Goal: Task Accomplishment & Management: Manage account settings

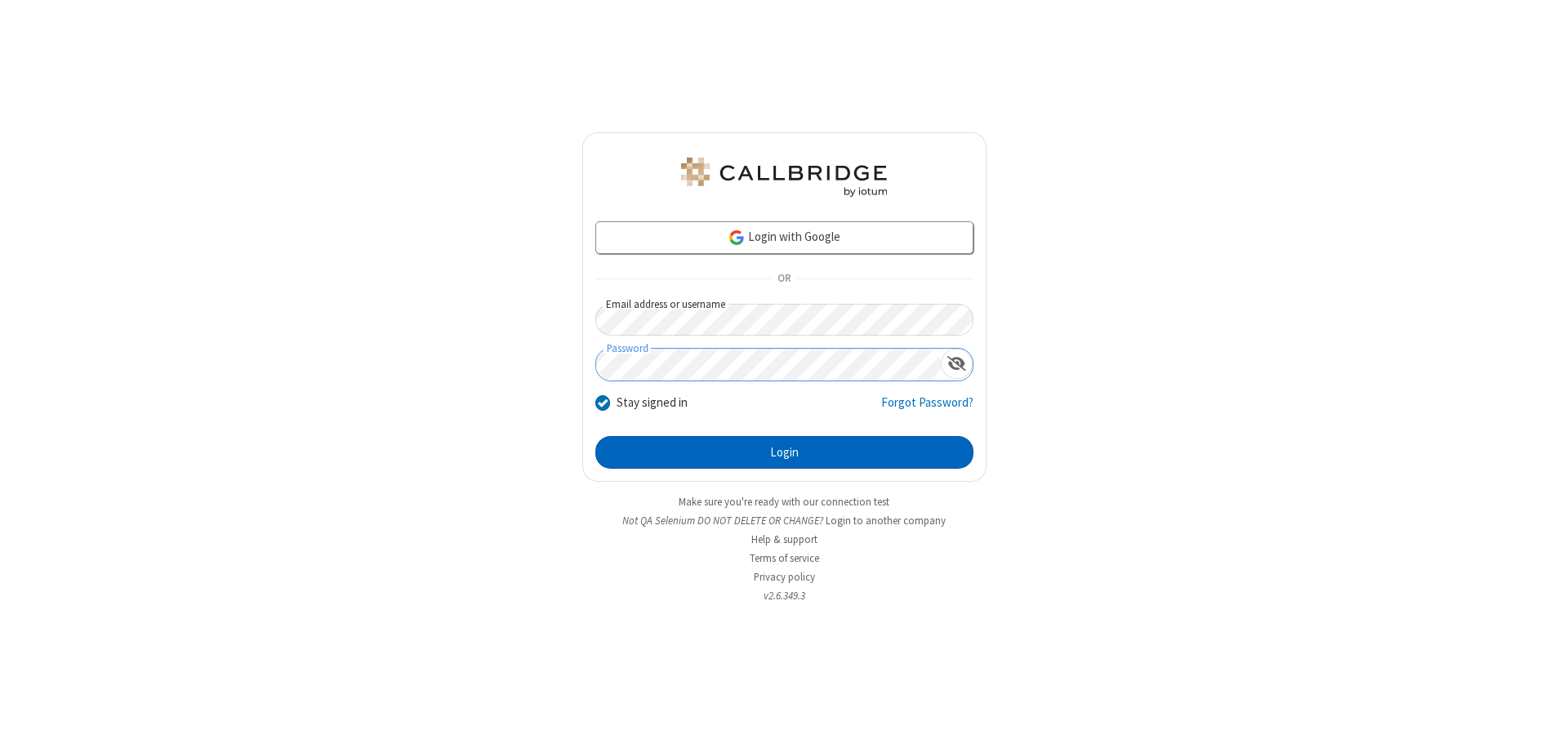
click at [784, 453] on button "Login" at bounding box center [784, 452] width 378 height 33
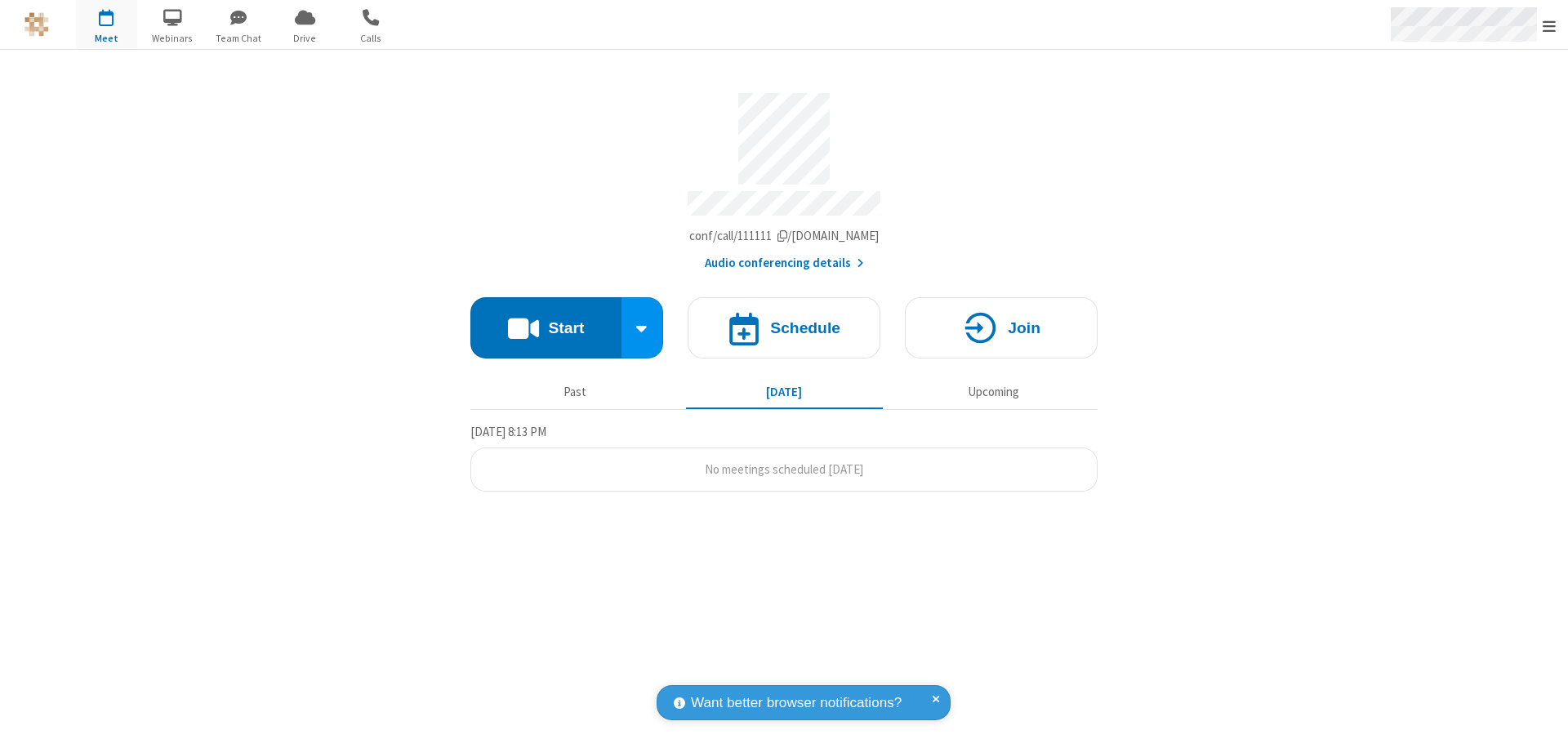
click at [1549, 26] on span "Open menu" at bounding box center [1549, 26] width 13 height 17
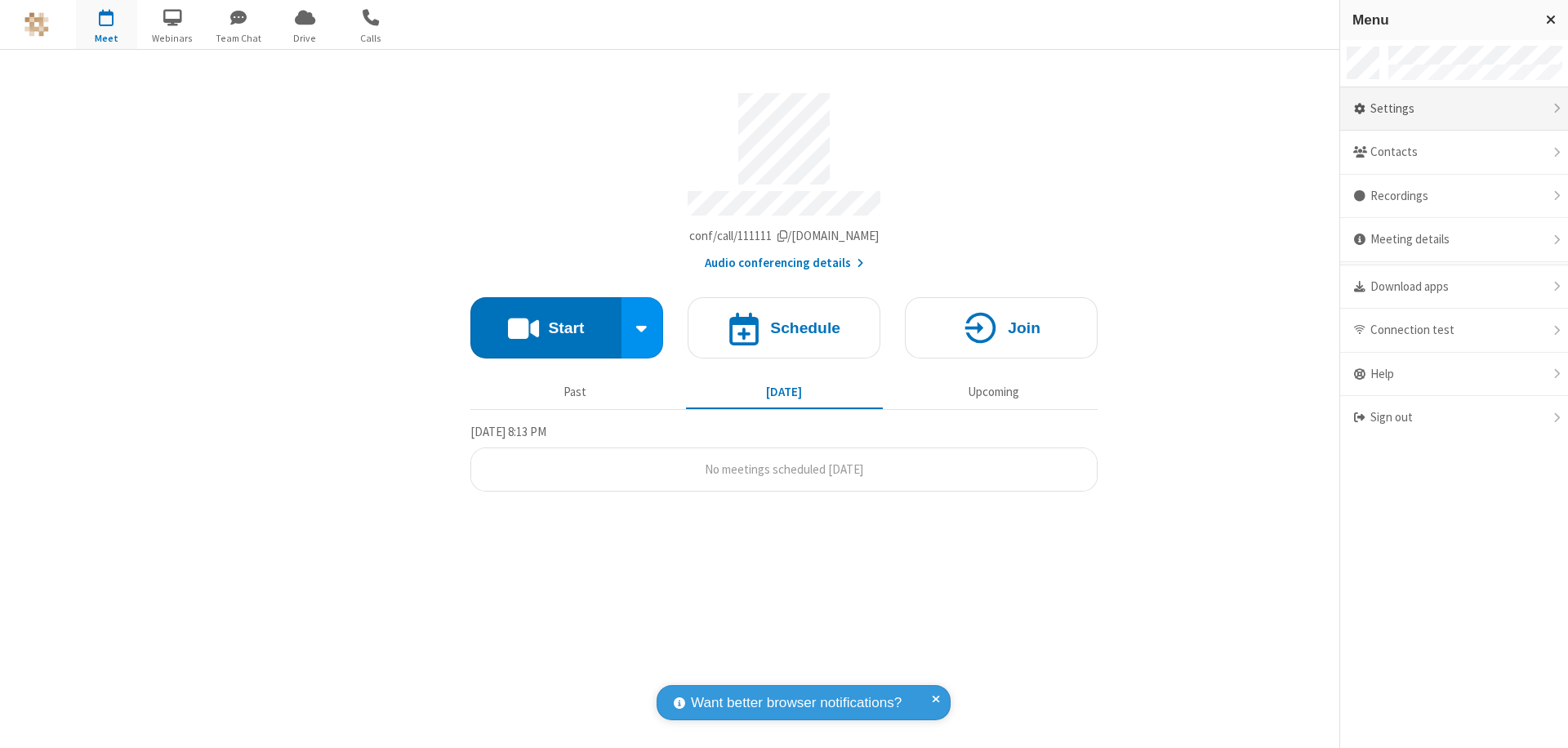
click at [1453, 108] on div "Settings" at bounding box center [1454, 109] width 228 height 44
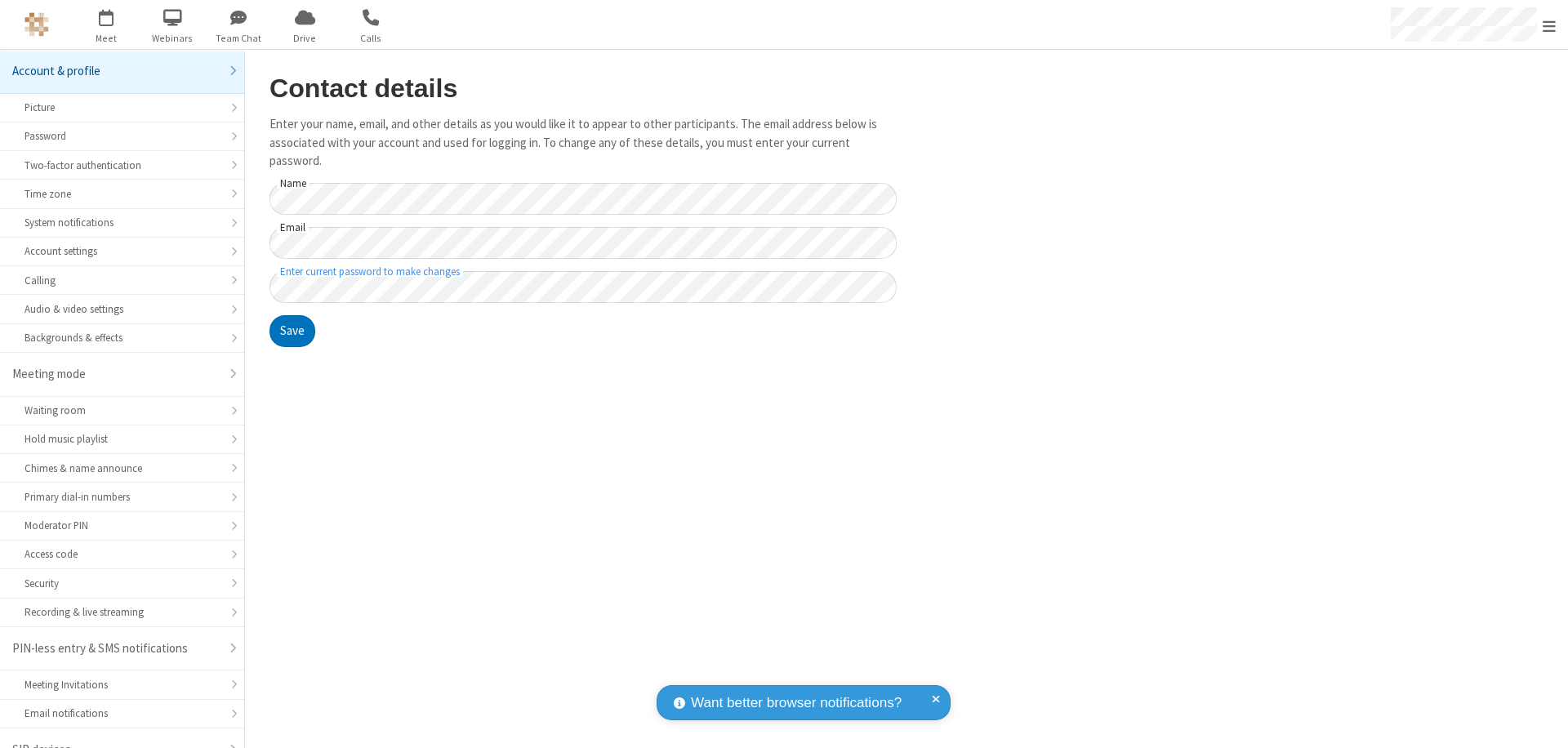
scroll to position [23, 0]
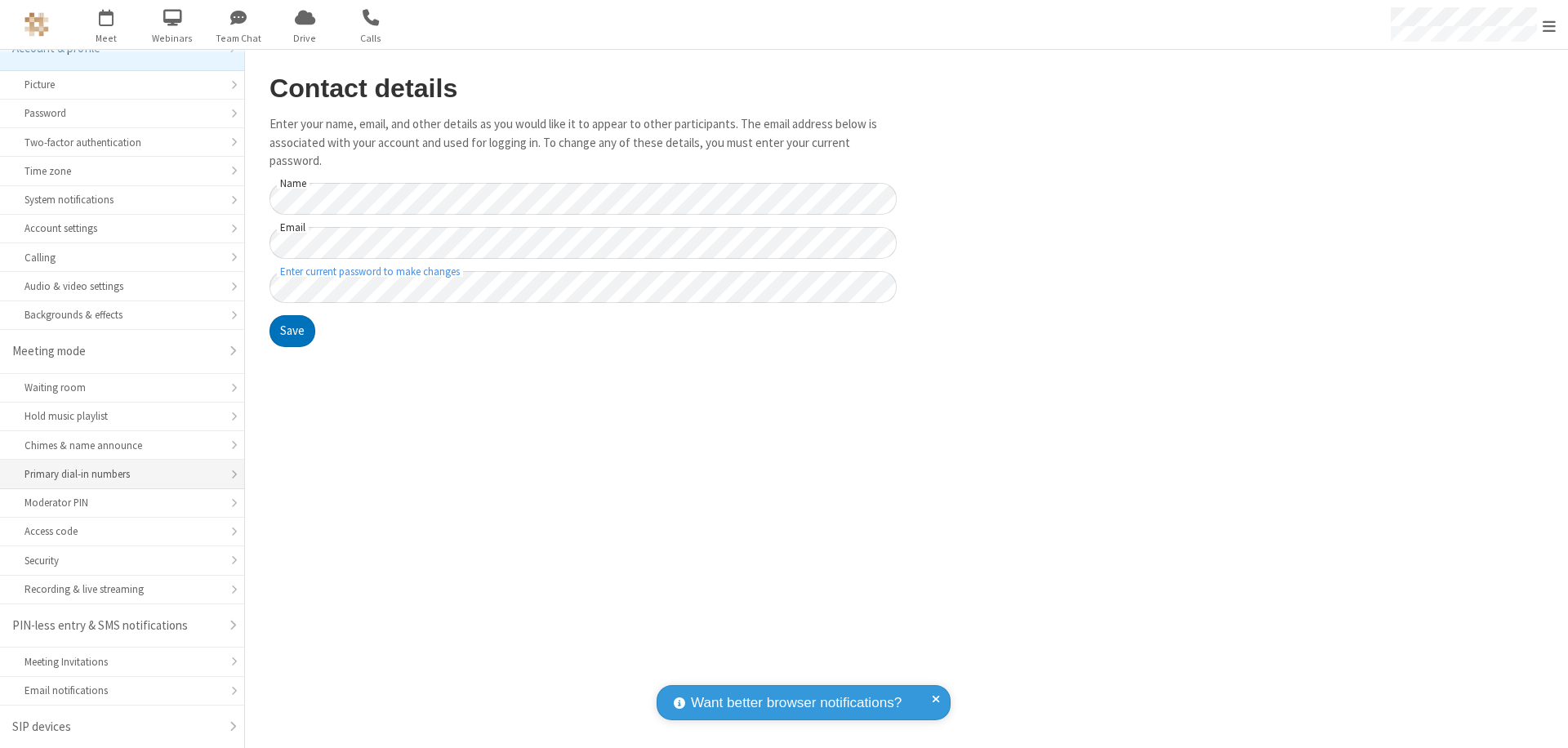
click at [116, 475] on div "Primary dial-in numbers" at bounding box center [122, 475] width 195 height 16
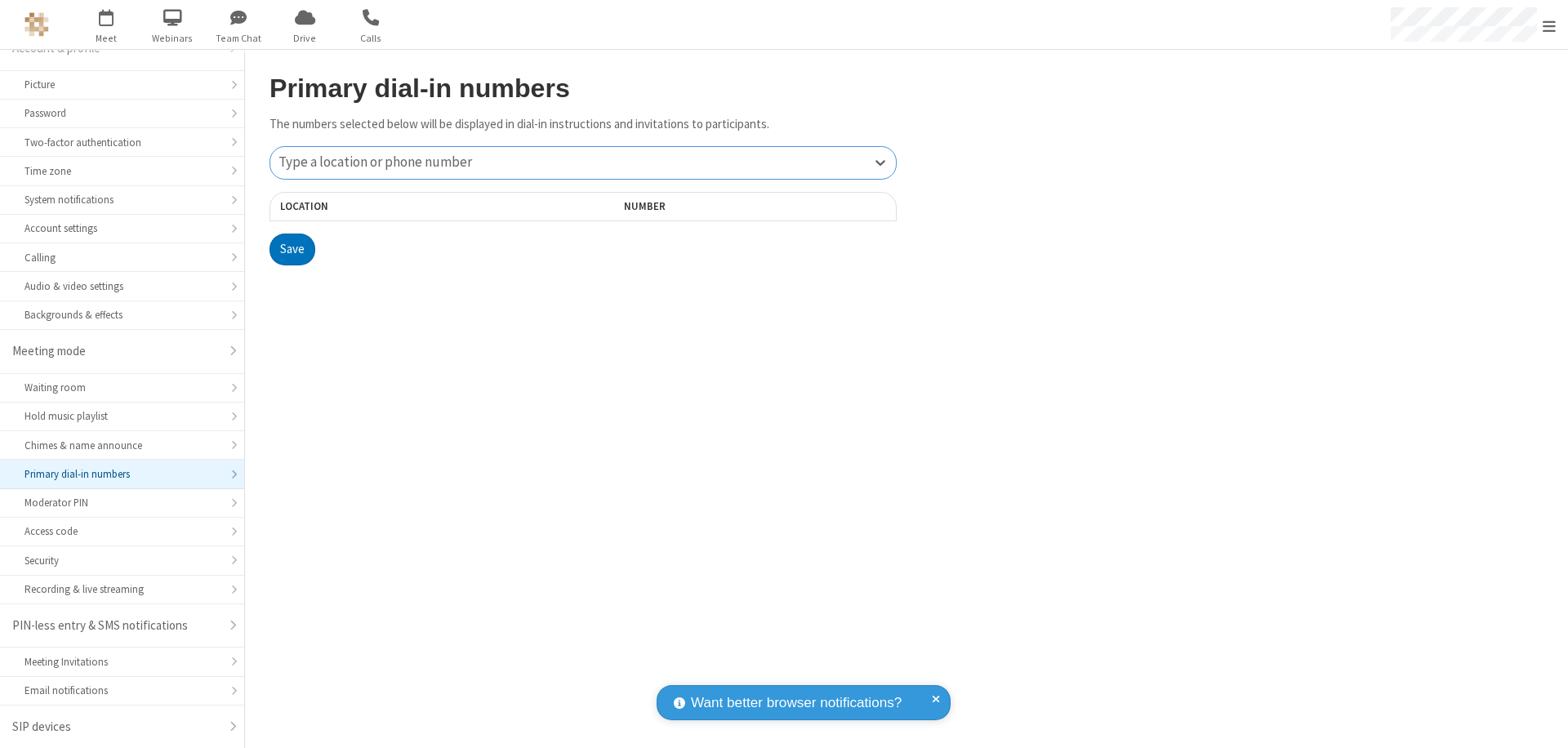
click at [583, 162] on div "Type a location or phone number" at bounding box center [582, 163] width 625 height 32
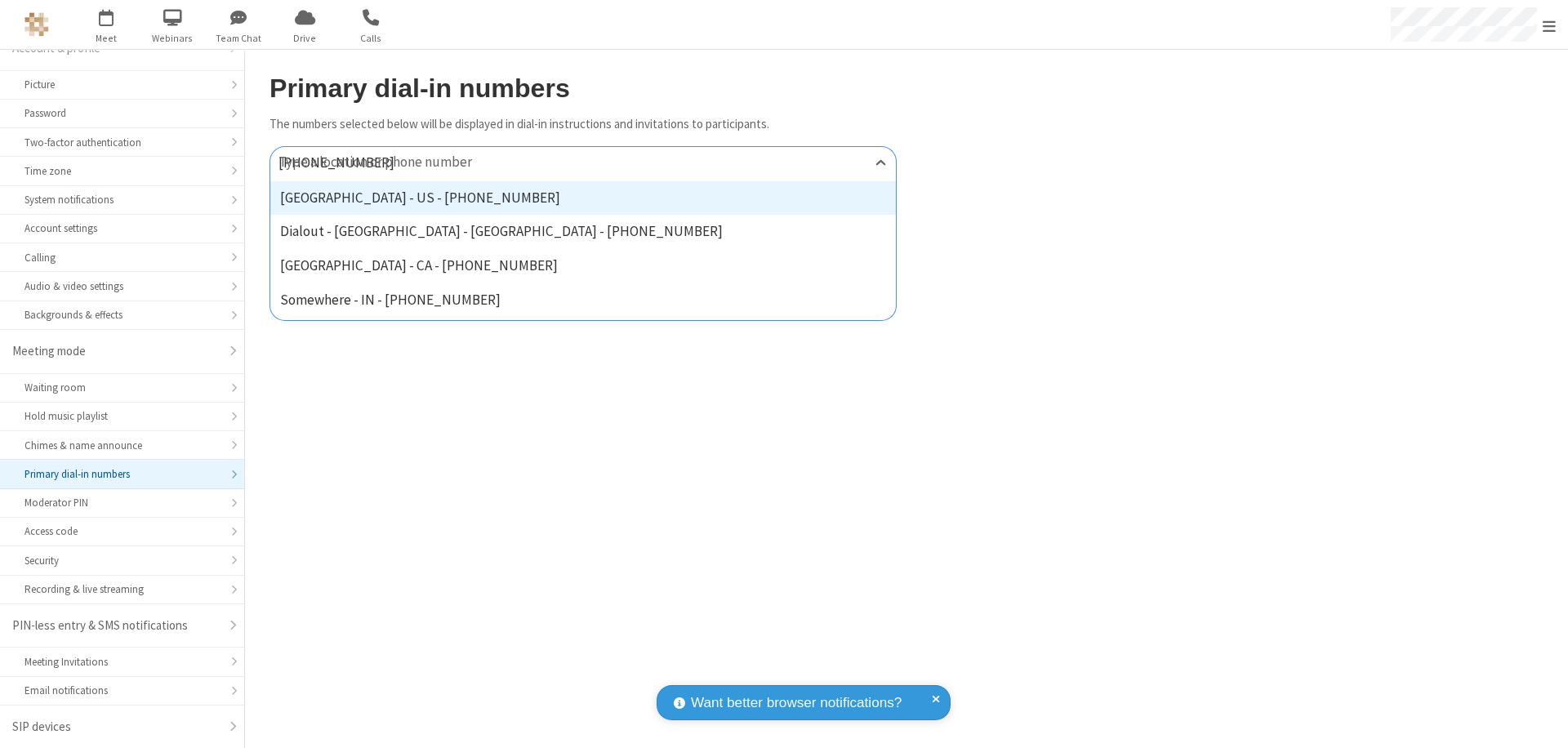
type input "[PHONE_NUMBER]"
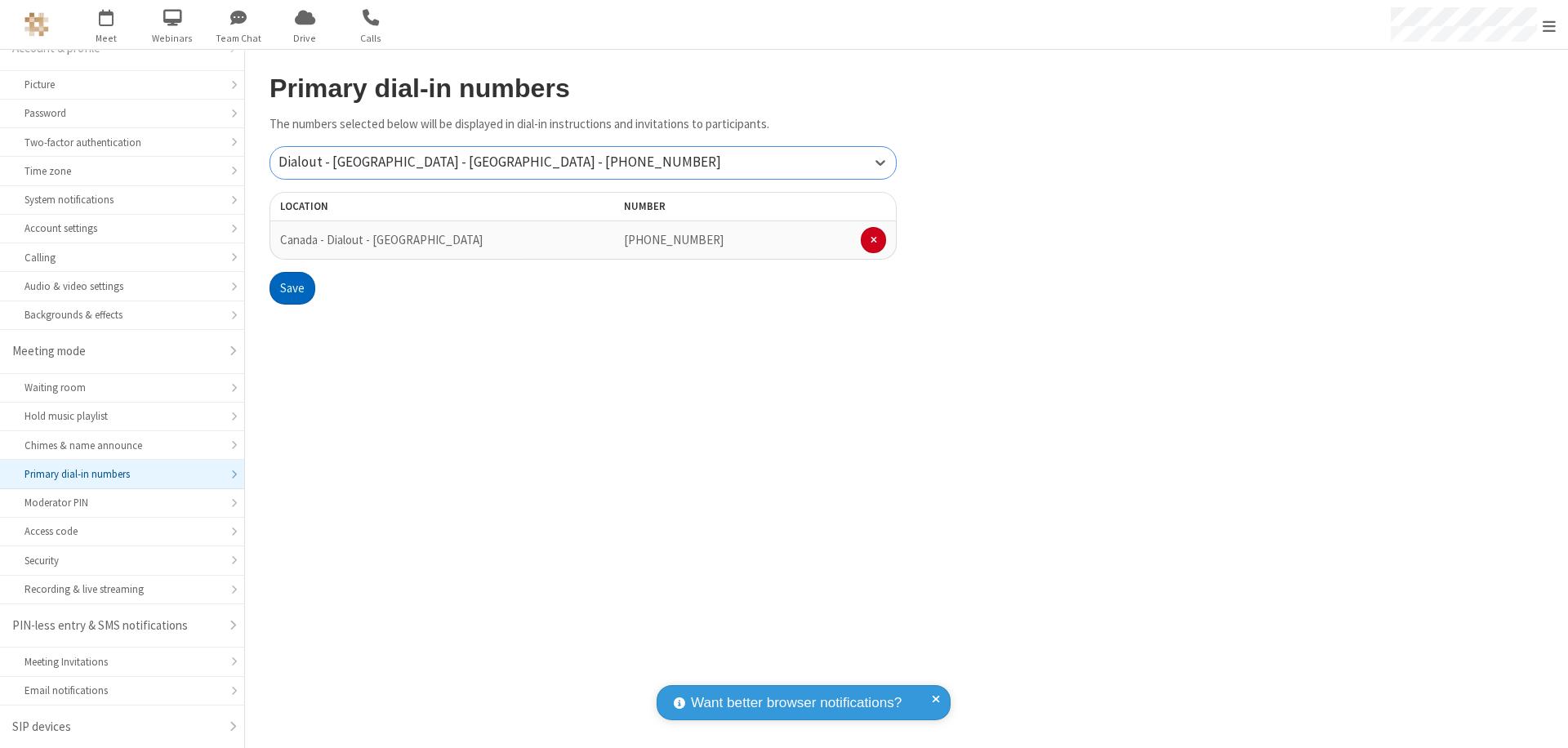
click at [292, 288] on button "Save" at bounding box center [293, 288] width 46 height 33
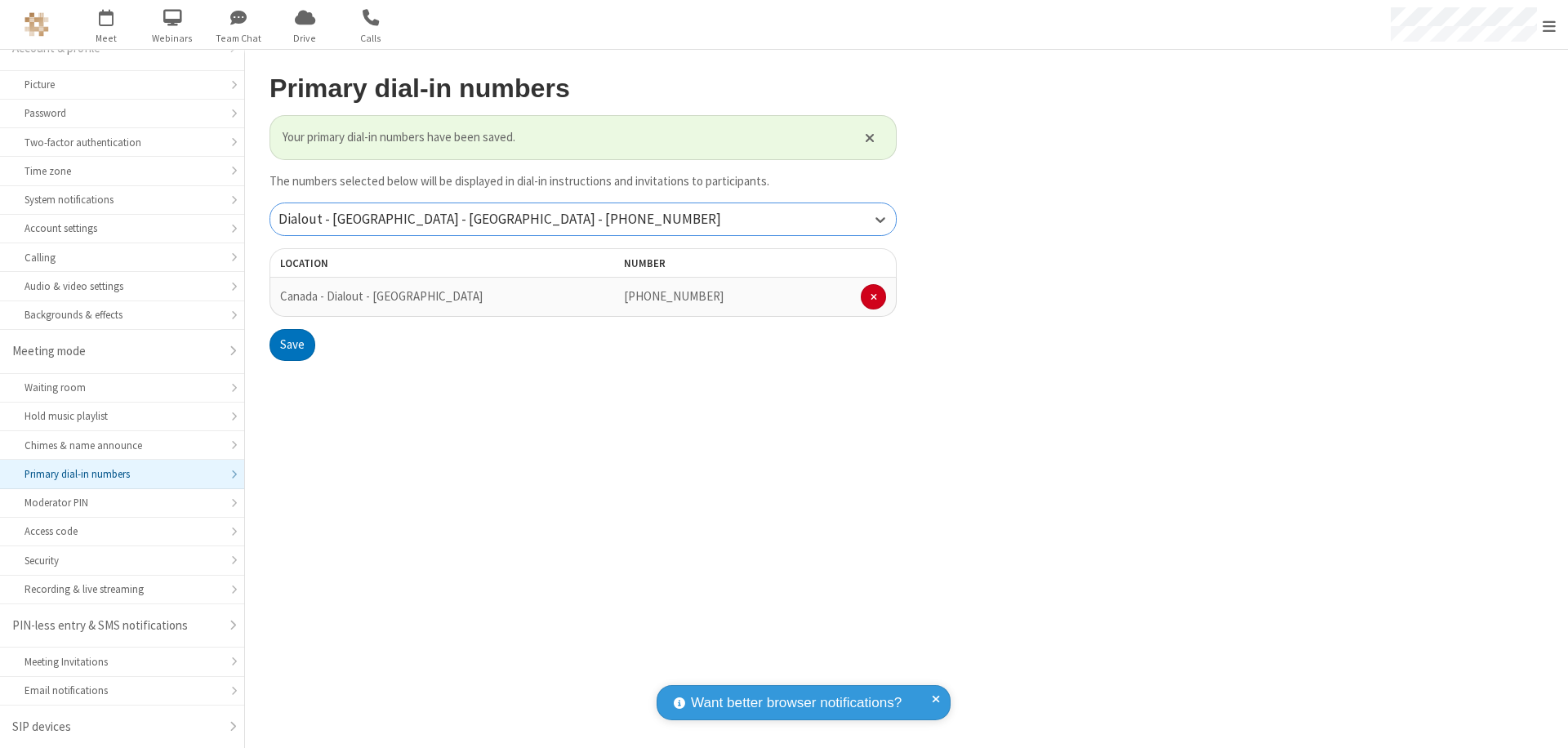
click at [583, 219] on div "Dialout - [GEOGRAPHIC_DATA] - [GEOGRAPHIC_DATA] - [PHONE_NUMBER]" at bounding box center [582, 220] width 625 height 32
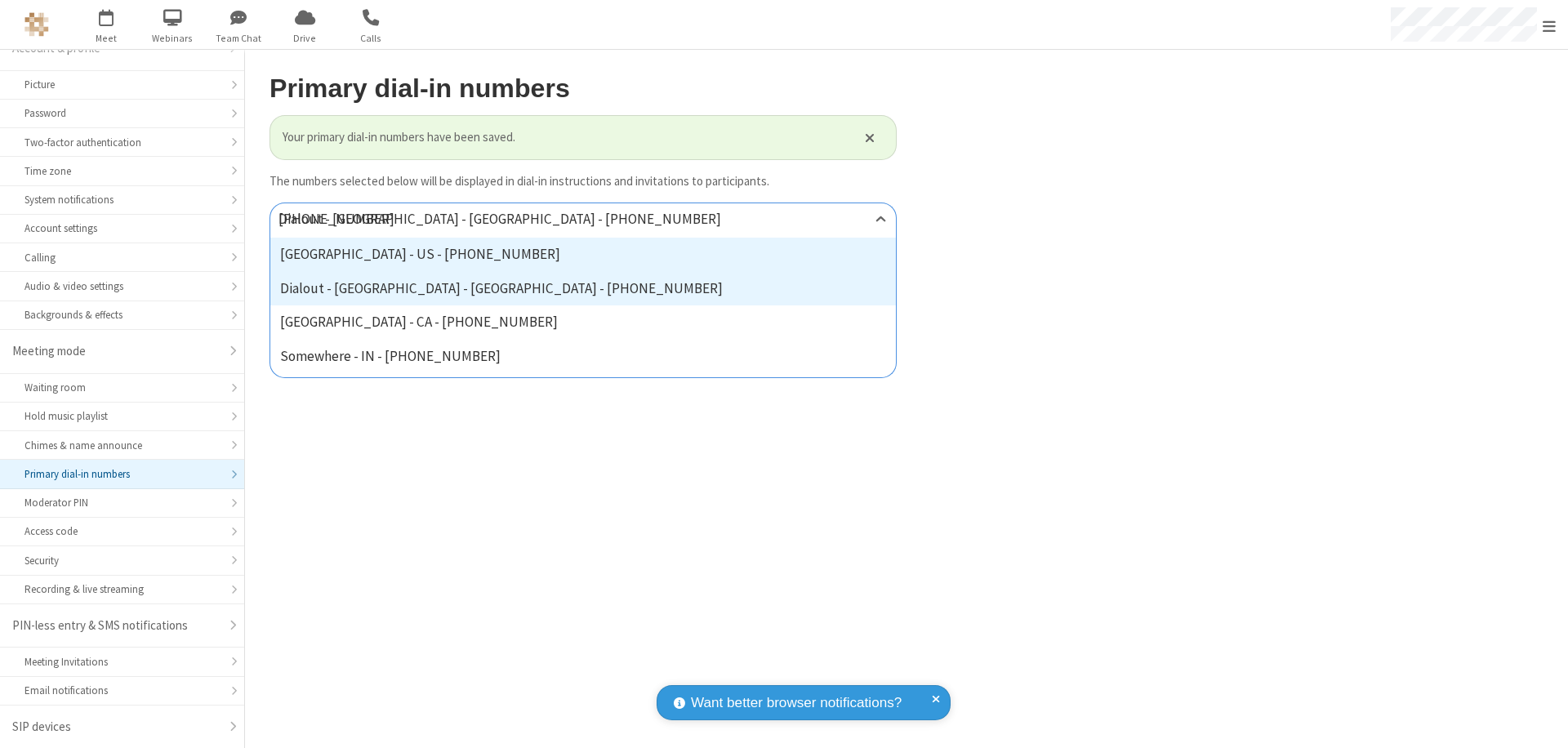
type input "[PHONE_NUMBER]"
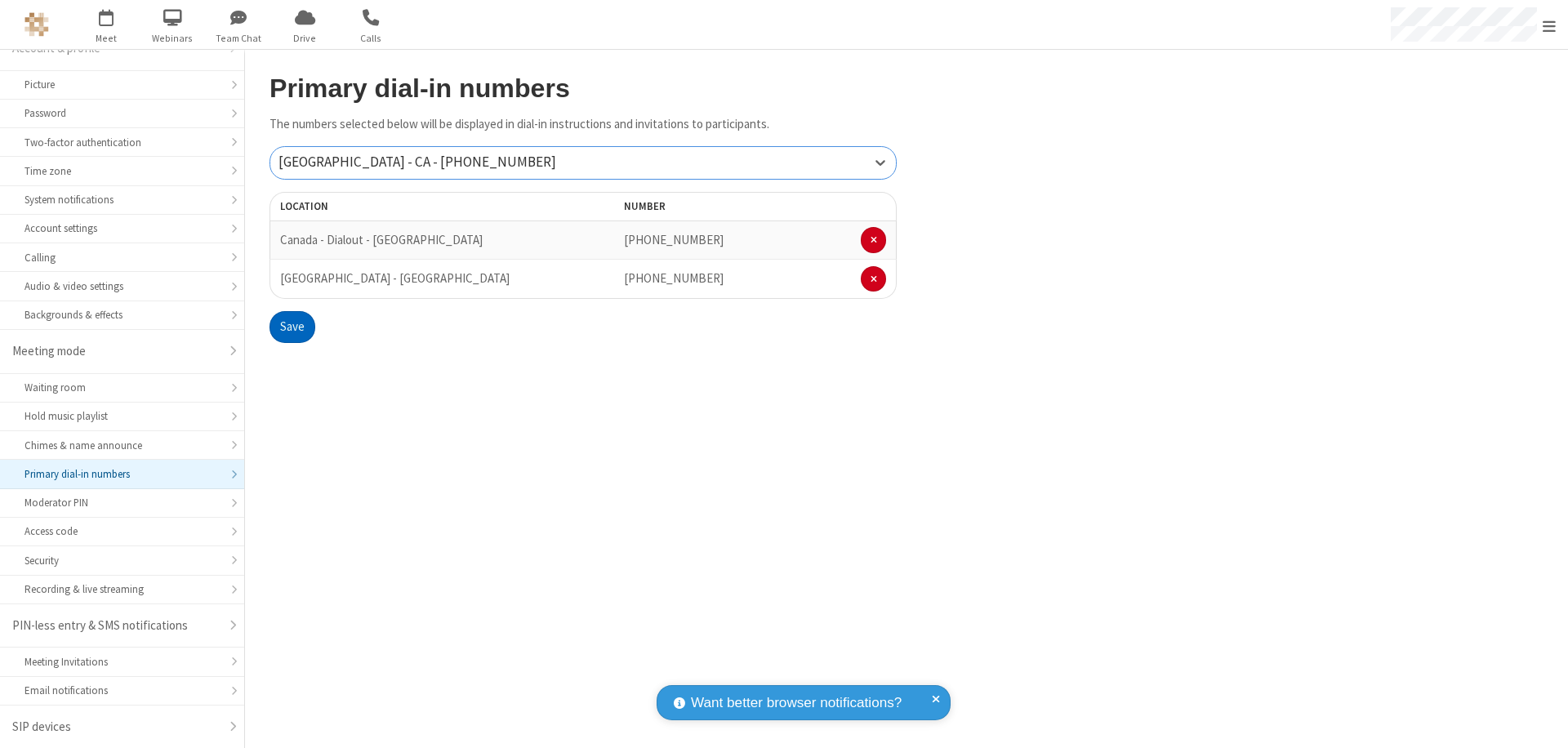
click at [292, 326] on button "Save" at bounding box center [293, 327] width 46 height 33
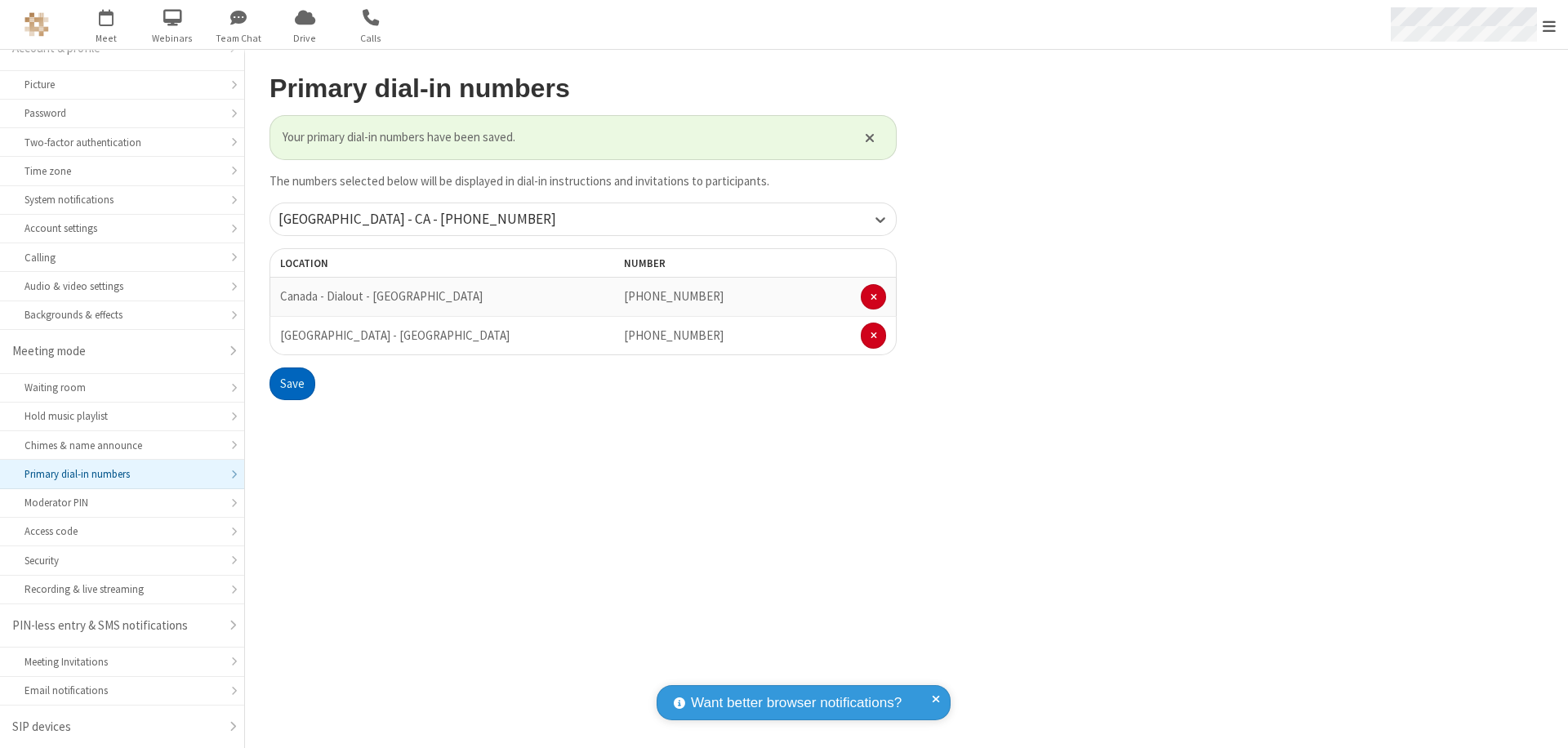
click at [1549, 26] on span "Open menu" at bounding box center [1549, 26] width 13 height 17
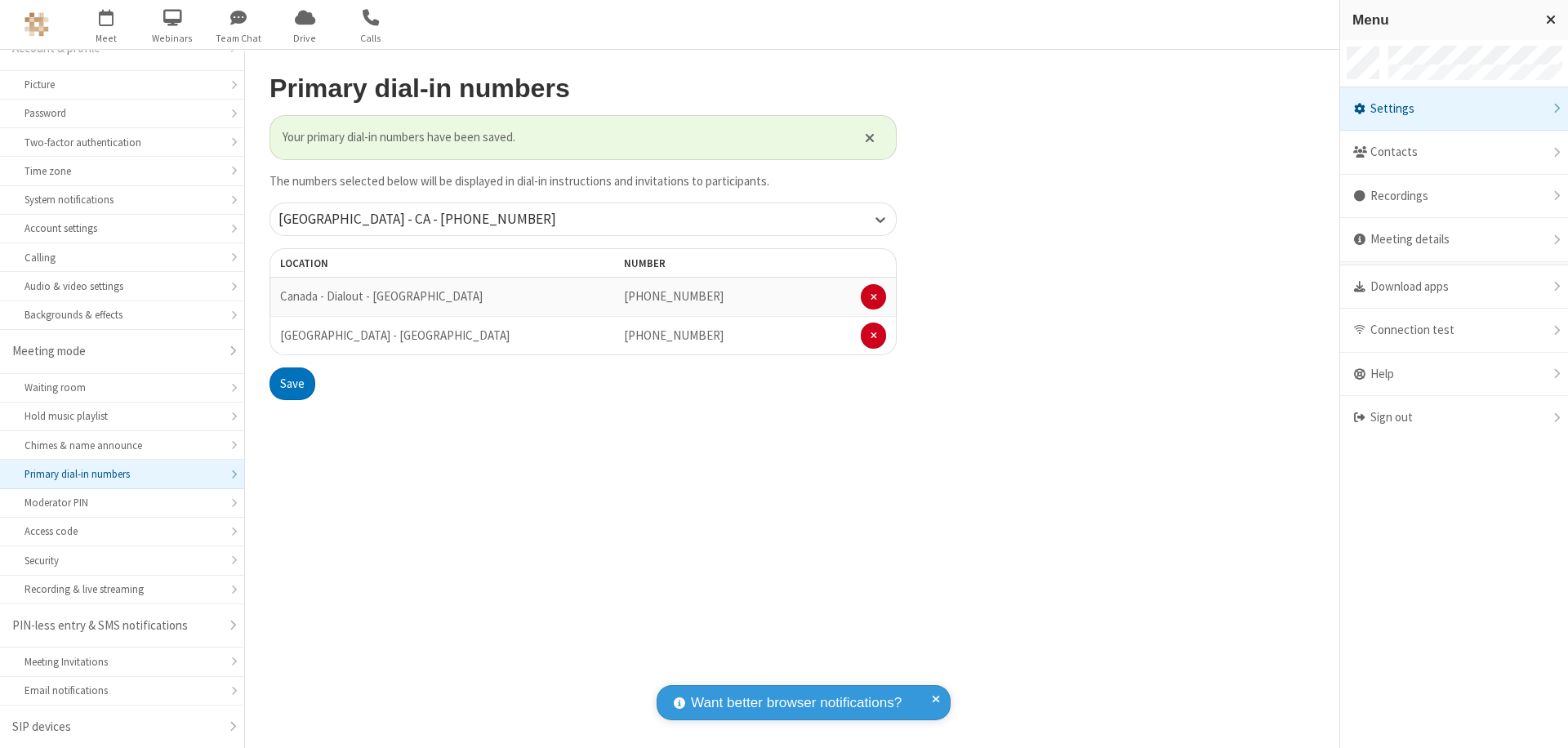
click at [1453, 108] on div "Settings" at bounding box center [1454, 109] width 228 height 44
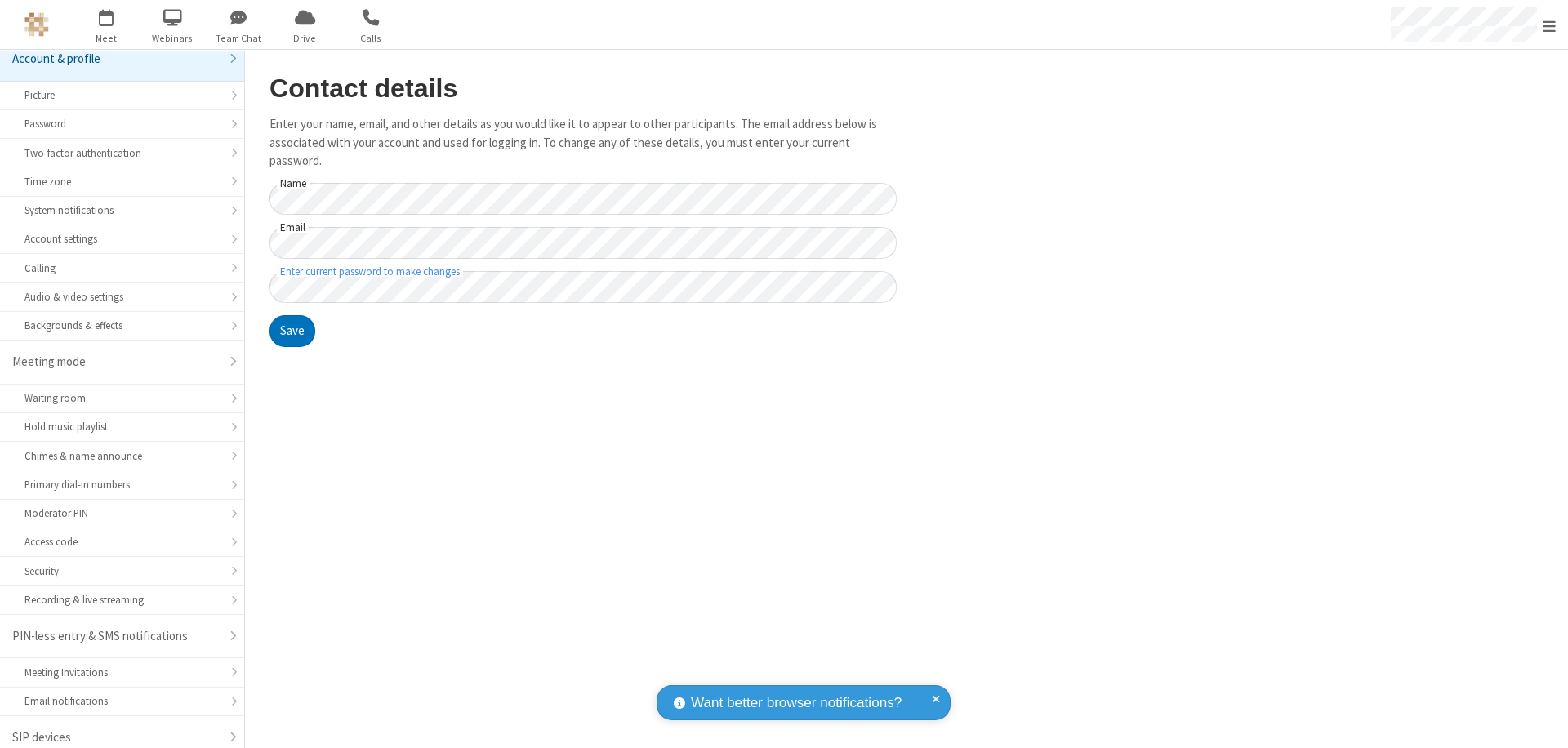
scroll to position [23, 0]
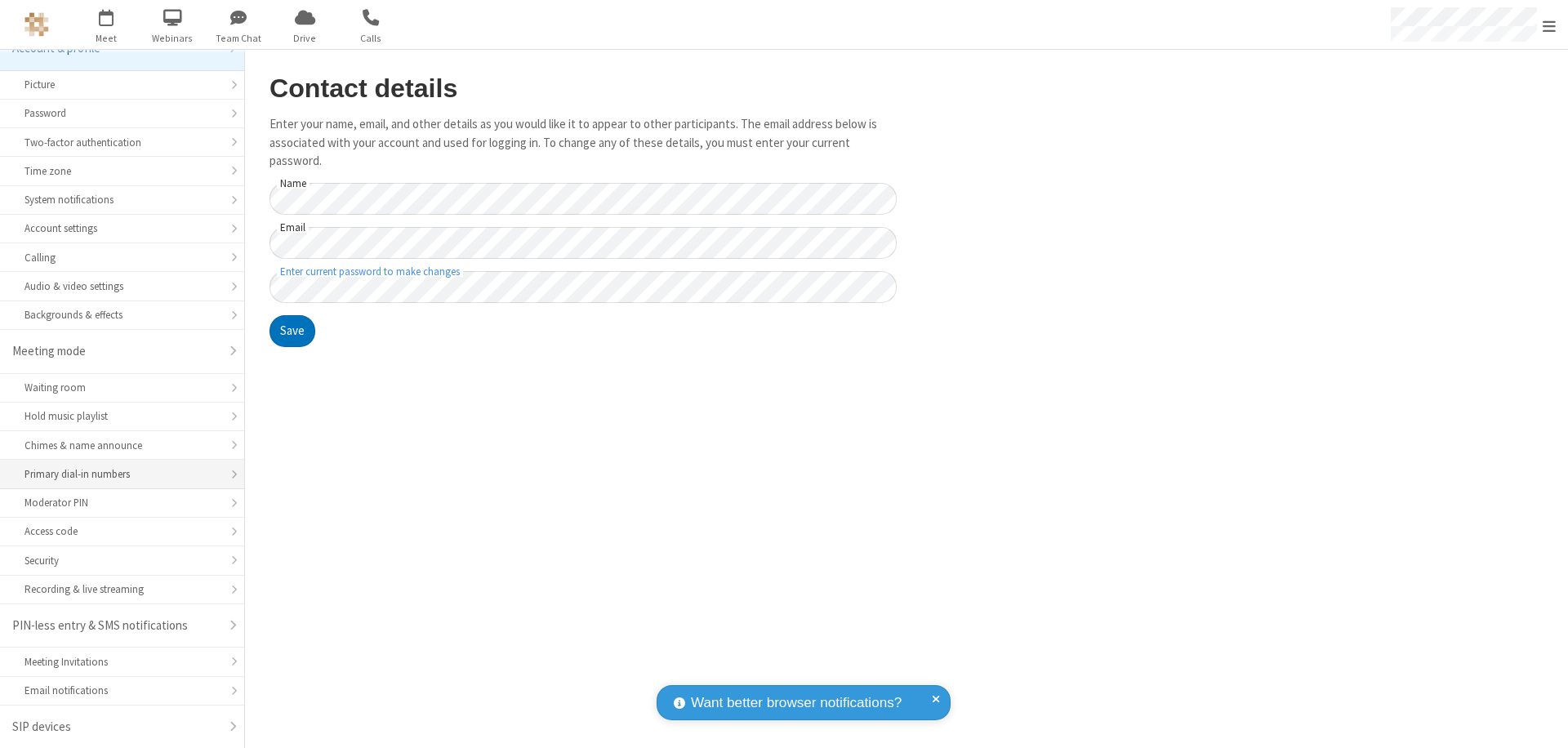
click at [116, 475] on div "Primary dial-in numbers" at bounding box center [122, 475] width 195 height 16
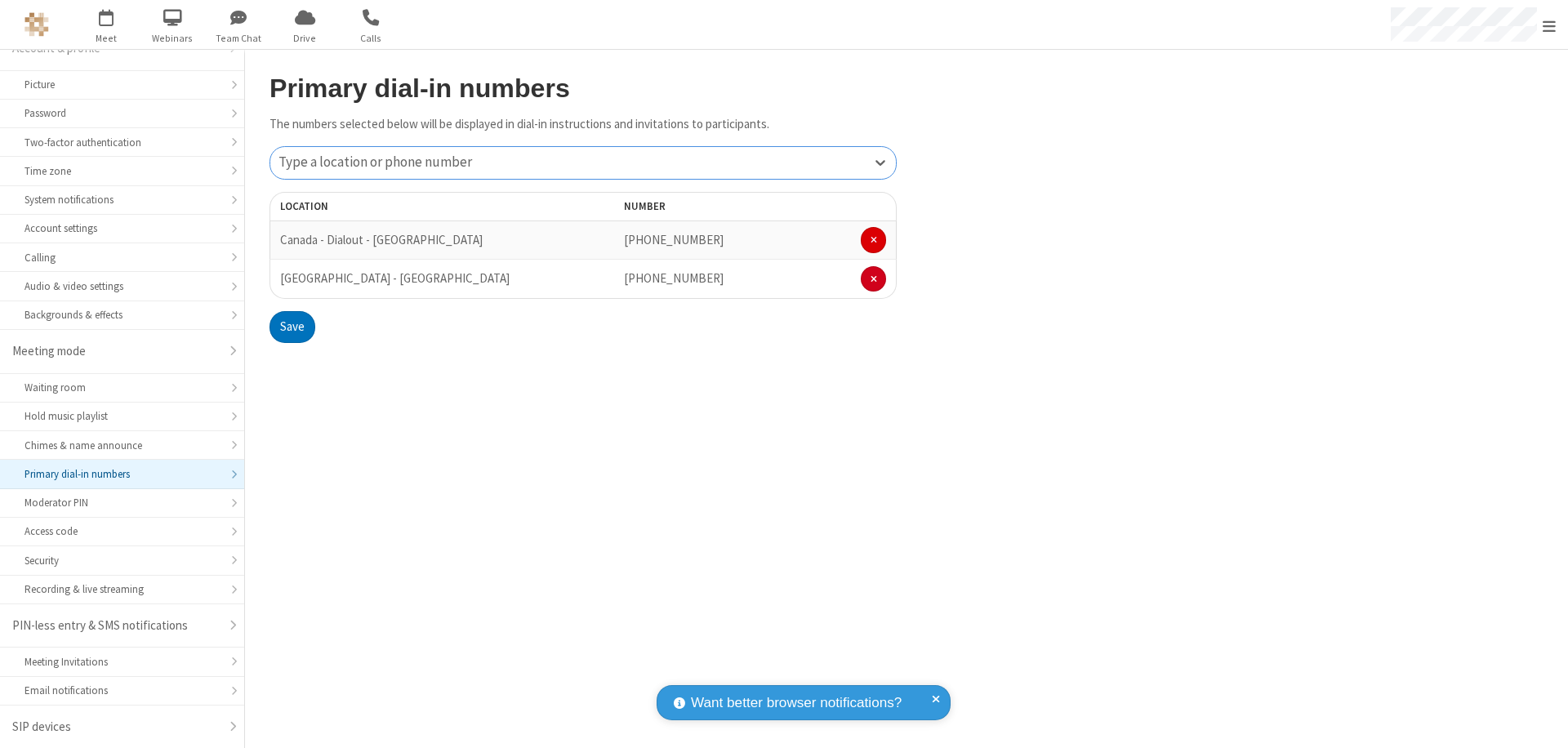
click at [873, 240] on span at bounding box center [873, 240] width 6 height 10
click at [292, 288] on button "Save" at bounding box center [293, 288] width 46 height 33
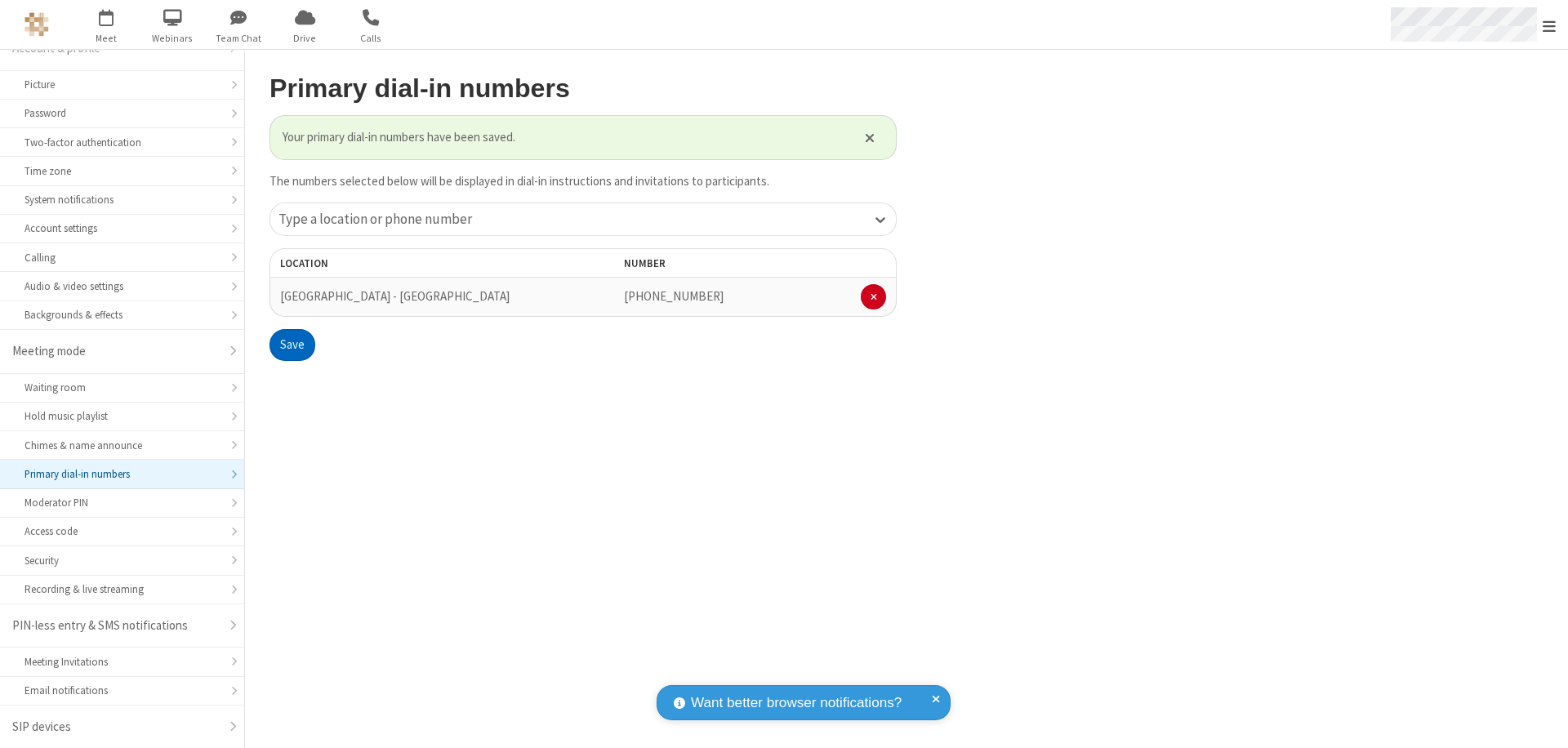
click at [1549, 26] on span "Open menu" at bounding box center [1549, 26] width 13 height 17
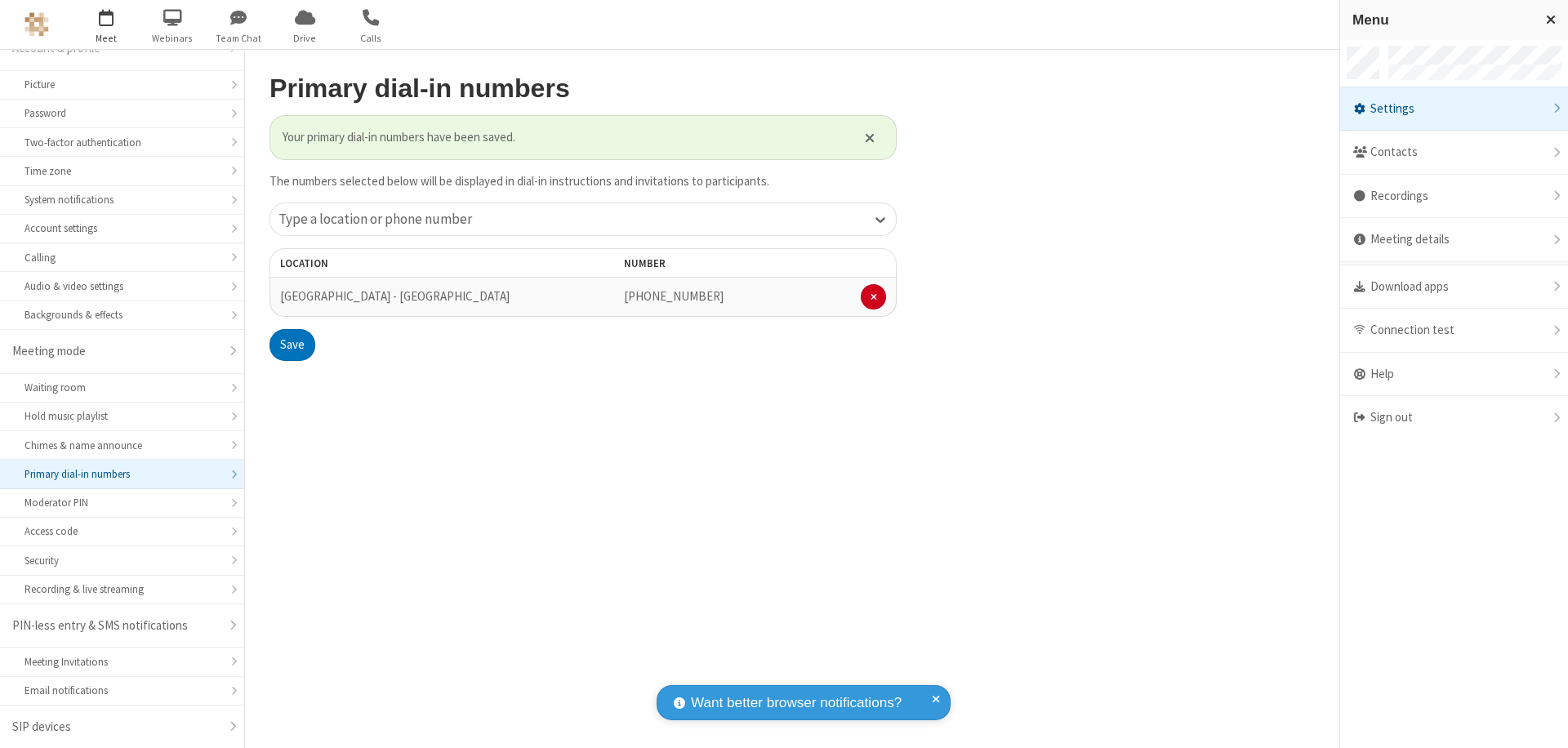
click at [106, 25] on span "button" at bounding box center [106, 17] width 61 height 27
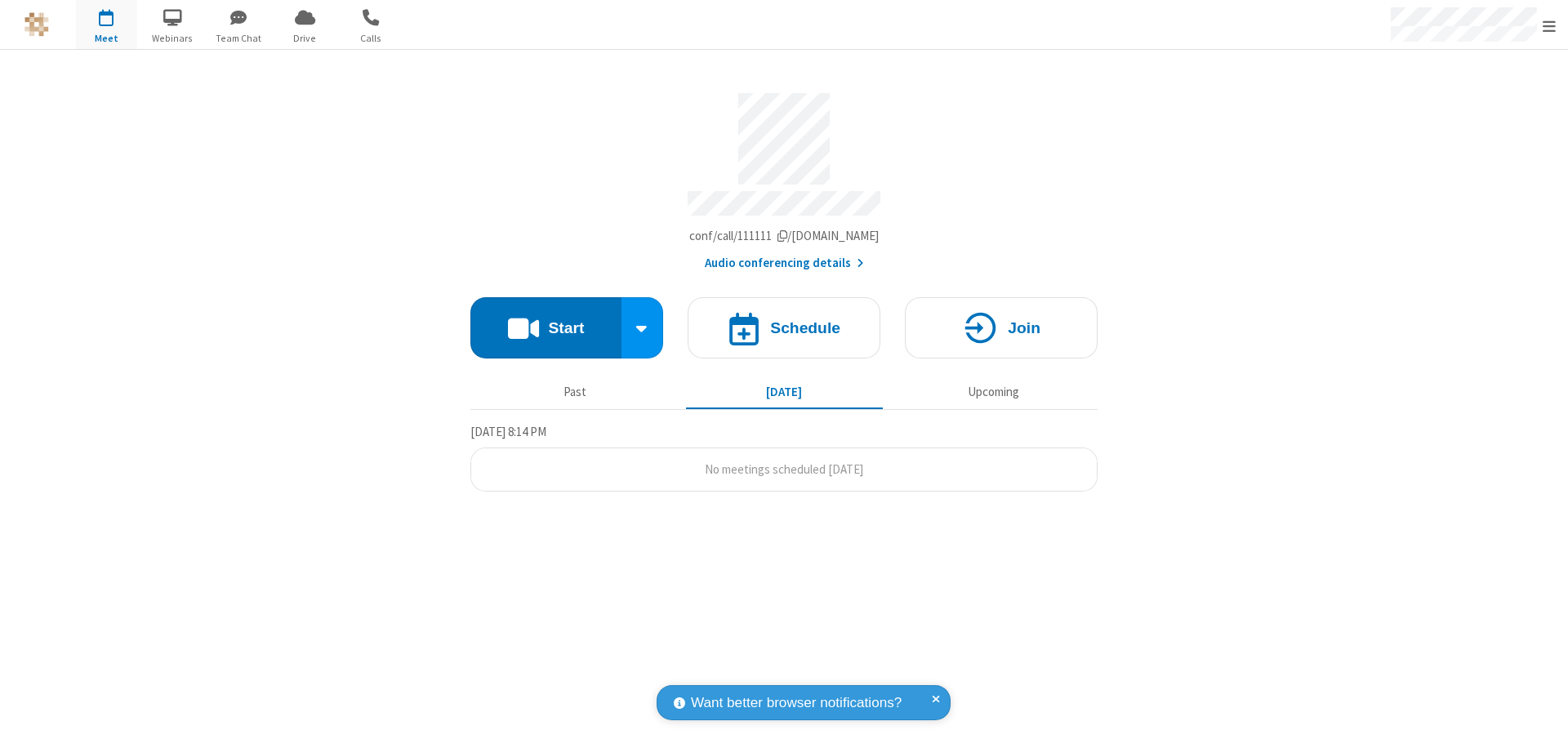
click at [783, 256] on button "Audio conferencing details" at bounding box center [784, 263] width 160 height 19
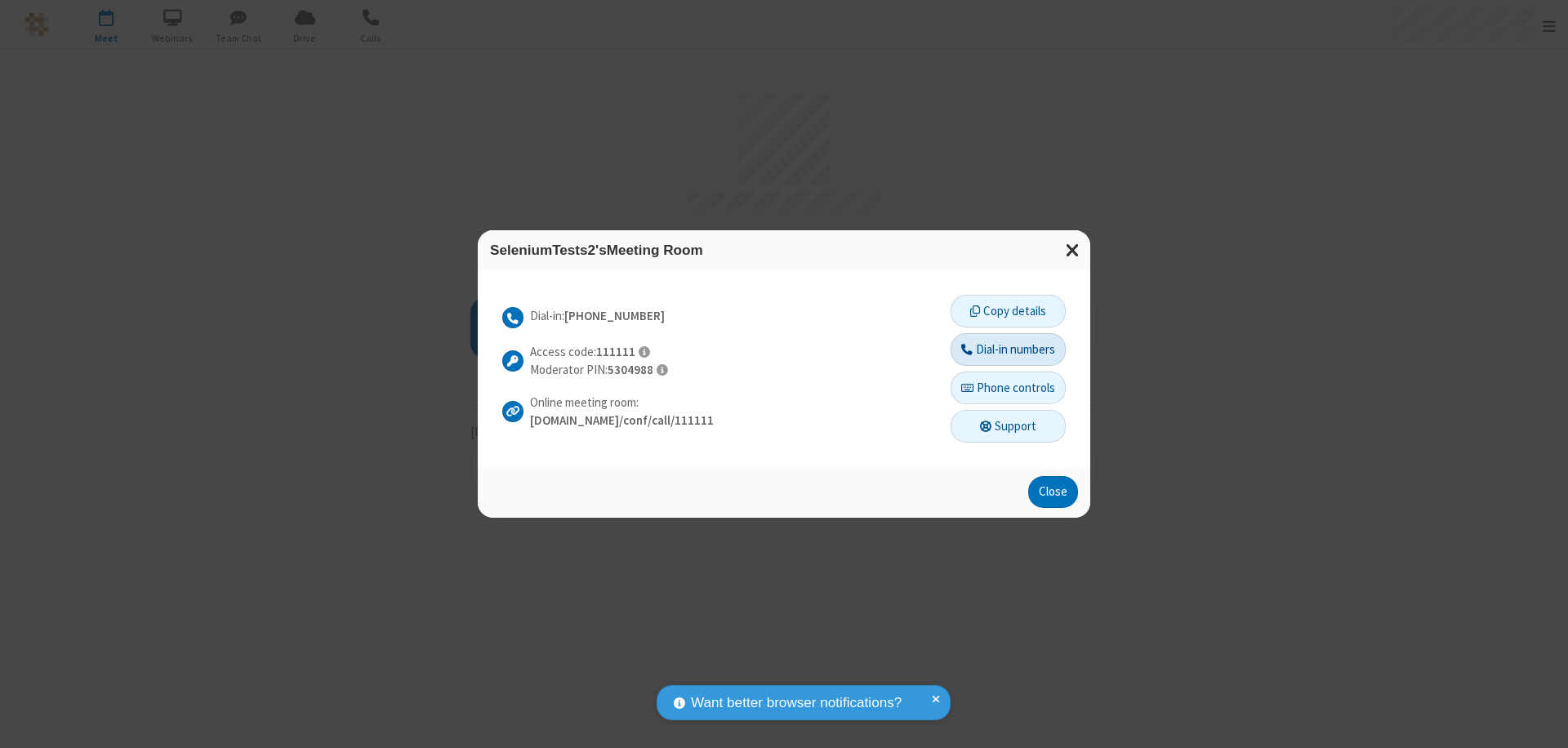
click at [1007, 348] on button "Dial-in numbers" at bounding box center [1008, 349] width 116 height 33
